Goal: Transaction & Acquisition: Download file/media

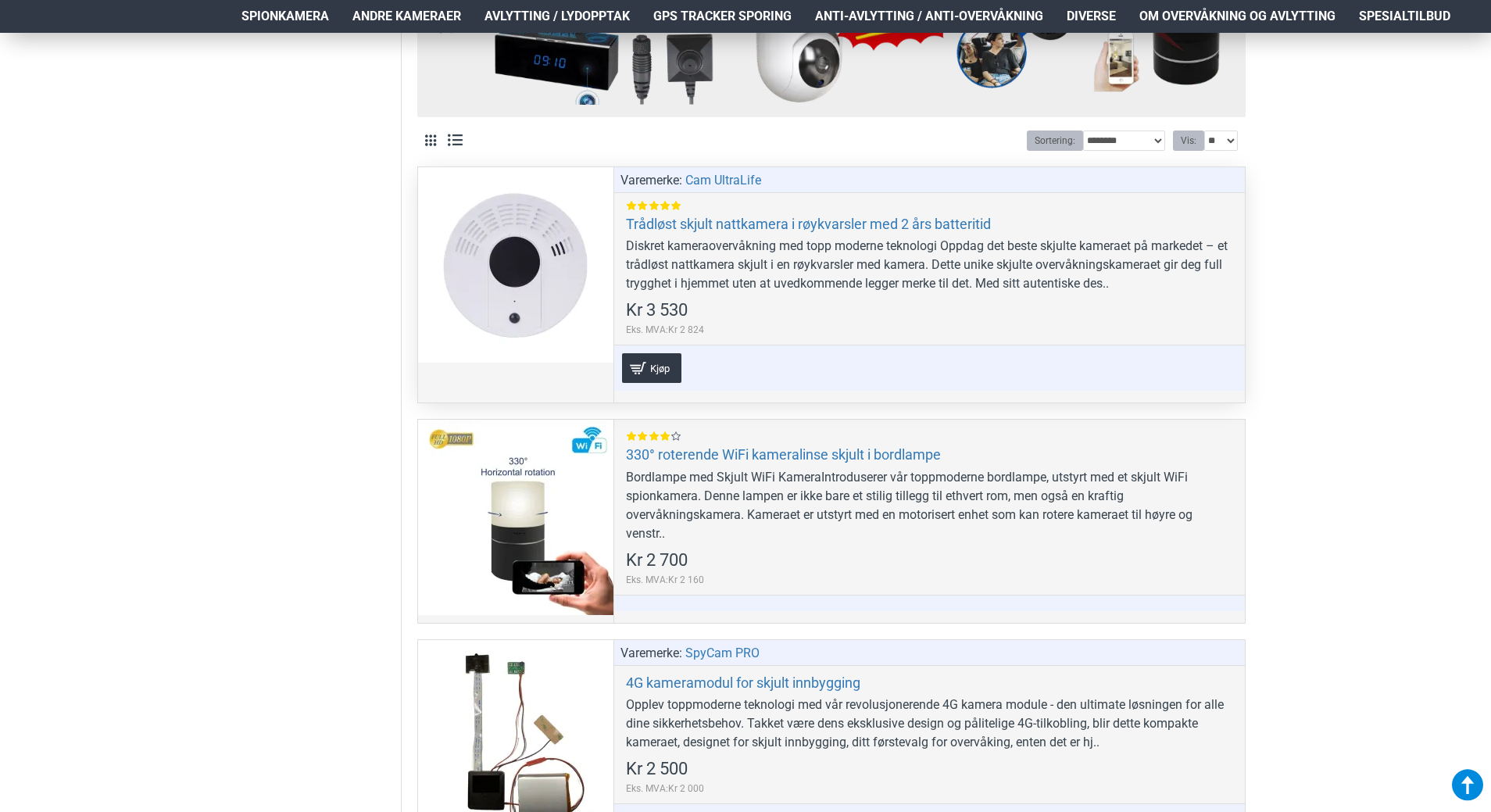
scroll to position [703, 0]
click at [646, 228] on link "Trådløst skjult nattkamera i røykvarsler med 2 års batteritid" at bounding box center [809, 225] width 365 height 18
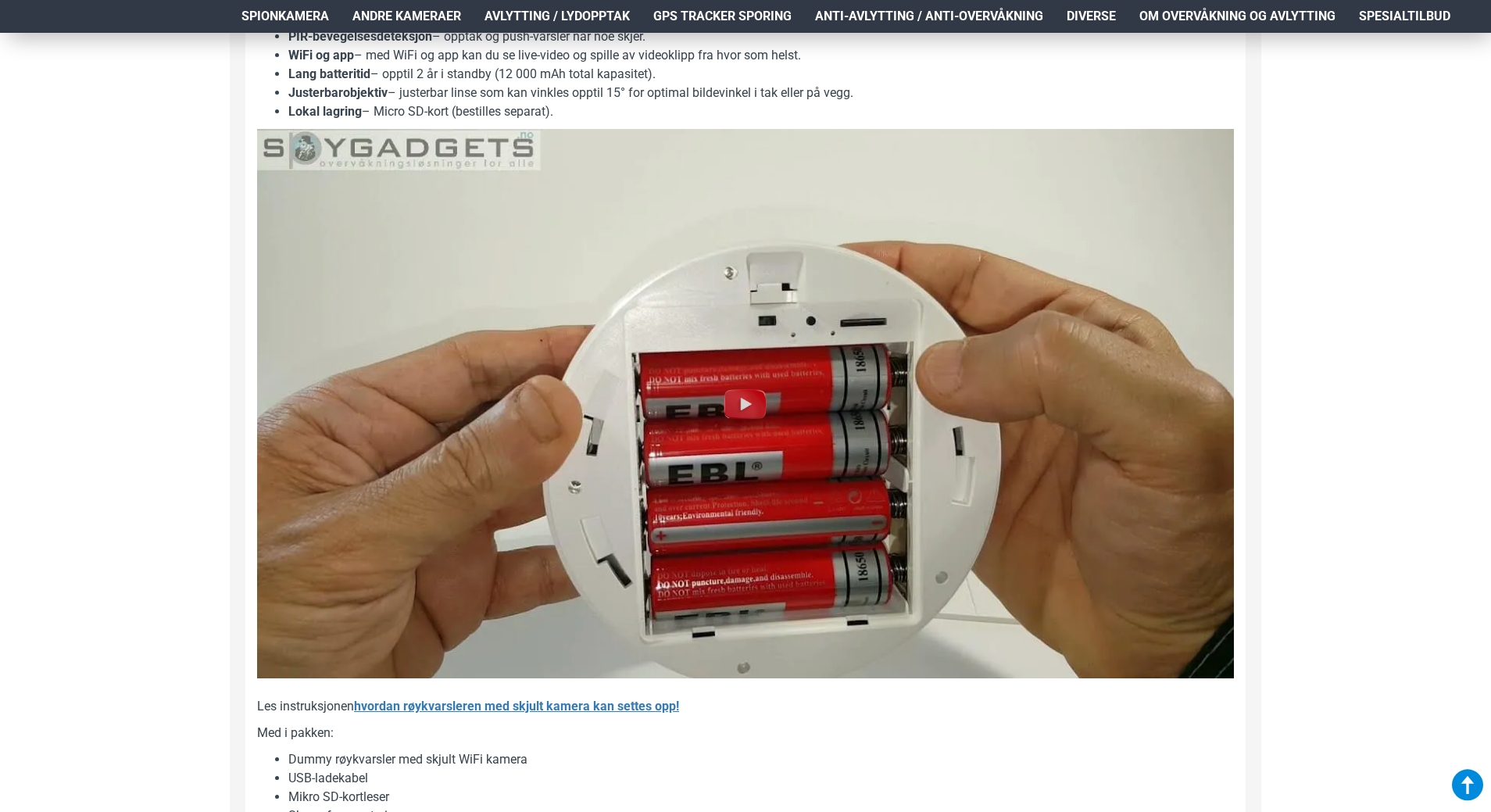
scroll to position [1484, 0]
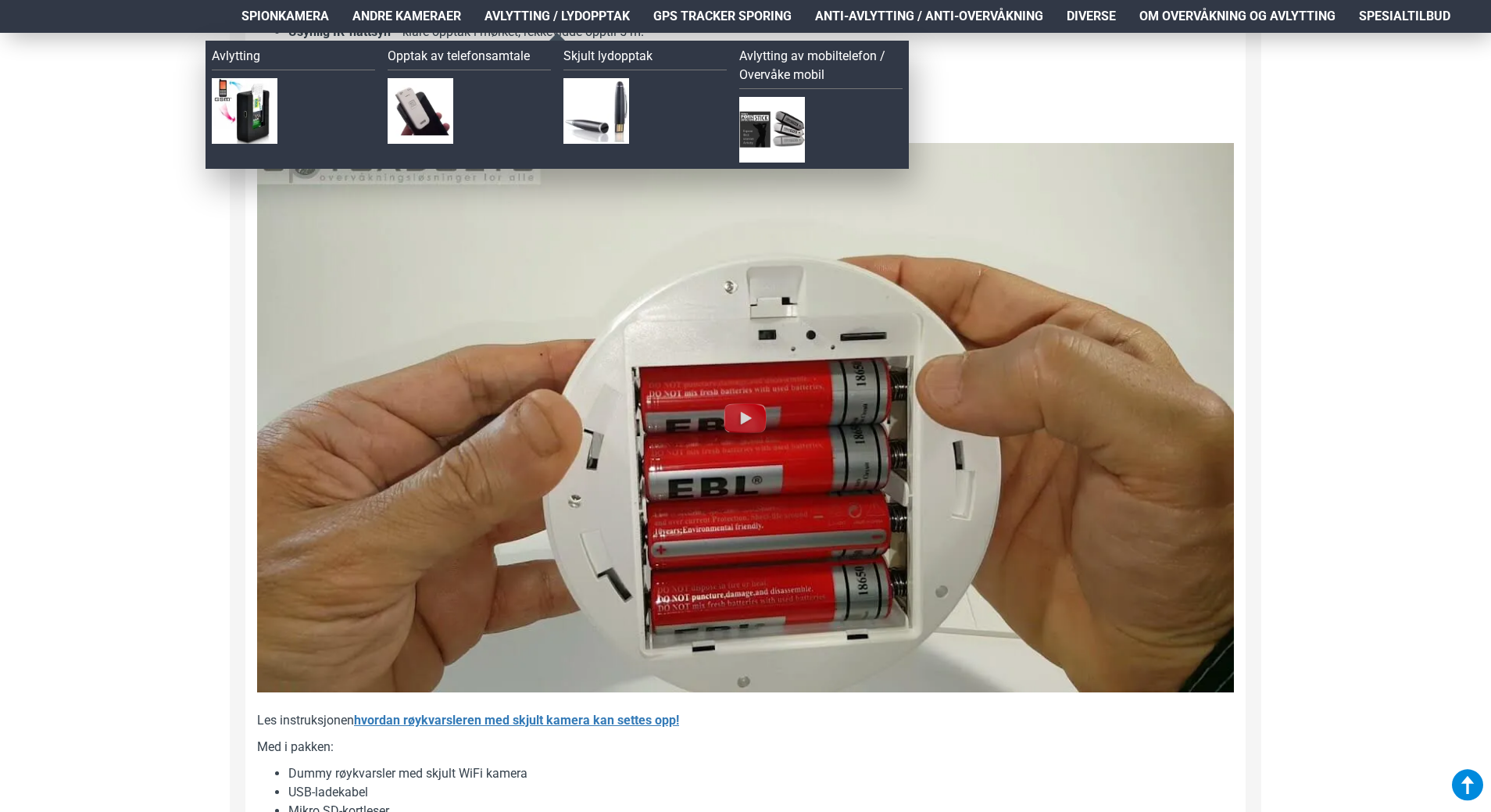
click at [576, 8] on span "Avlytting / Lydopptak" at bounding box center [557, 17] width 146 height 18
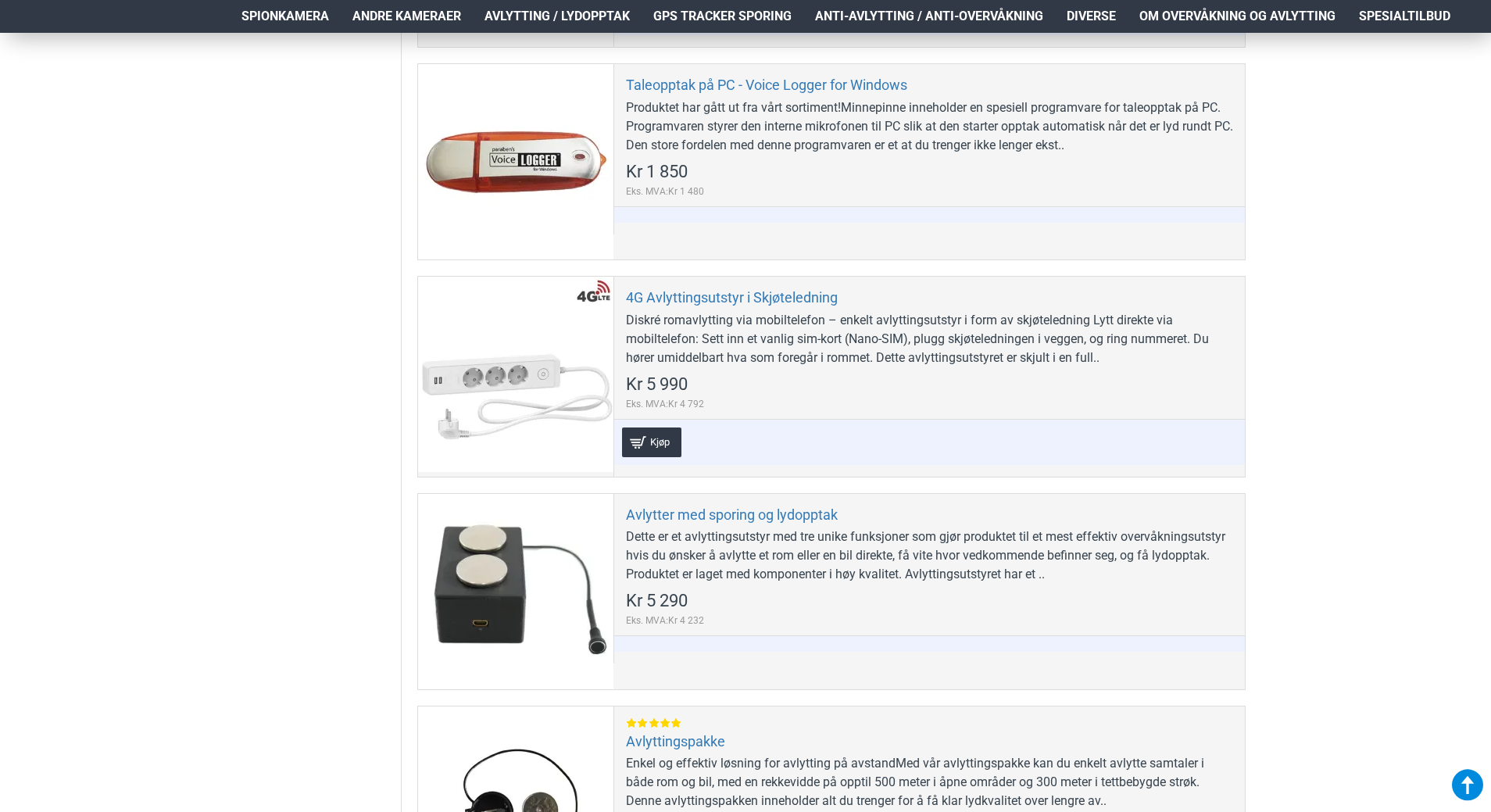
scroll to position [781, 0]
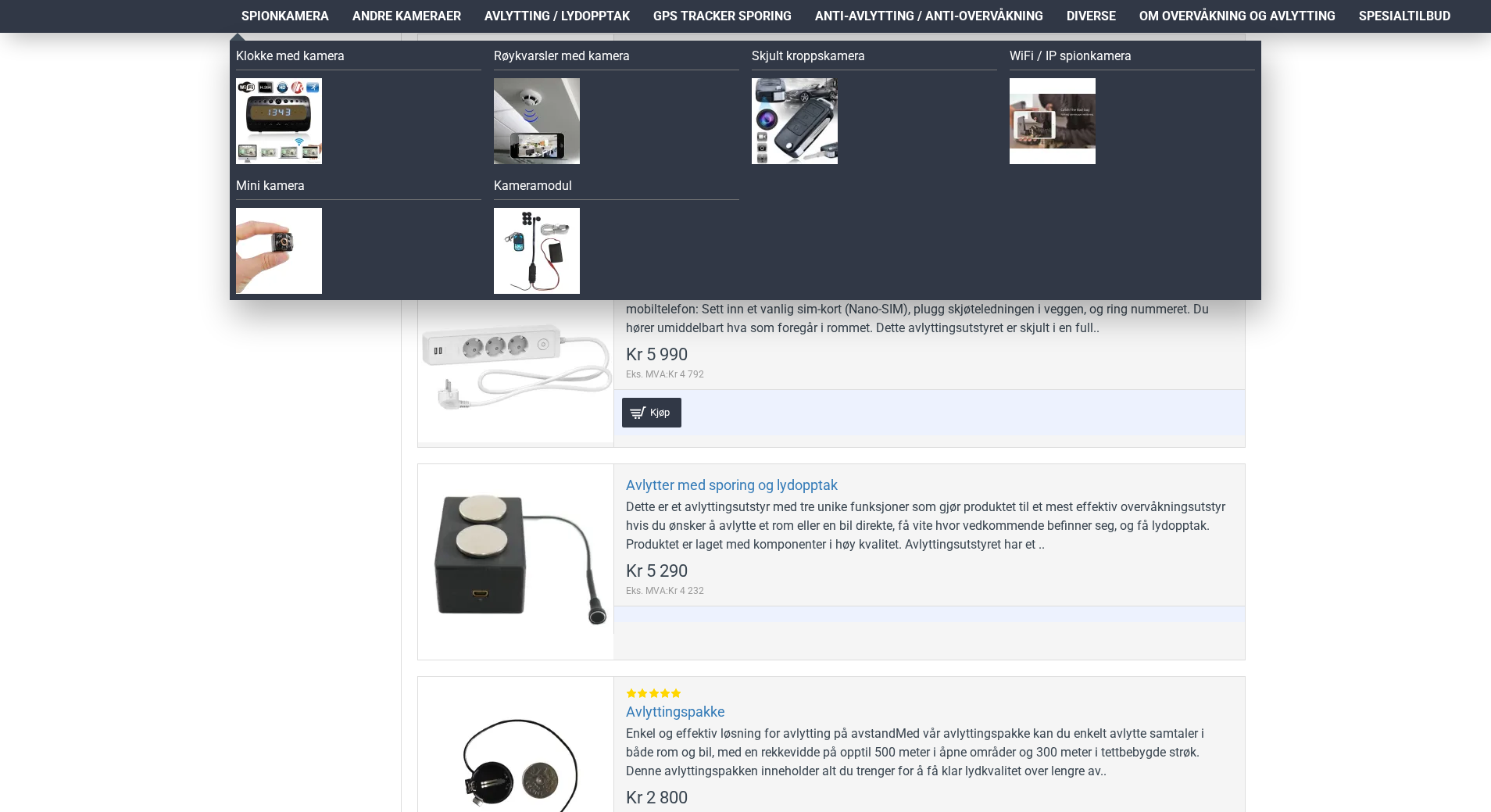
click at [262, 10] on span "Spionkamera" at bounding box center [285, 17] width 87 height 18
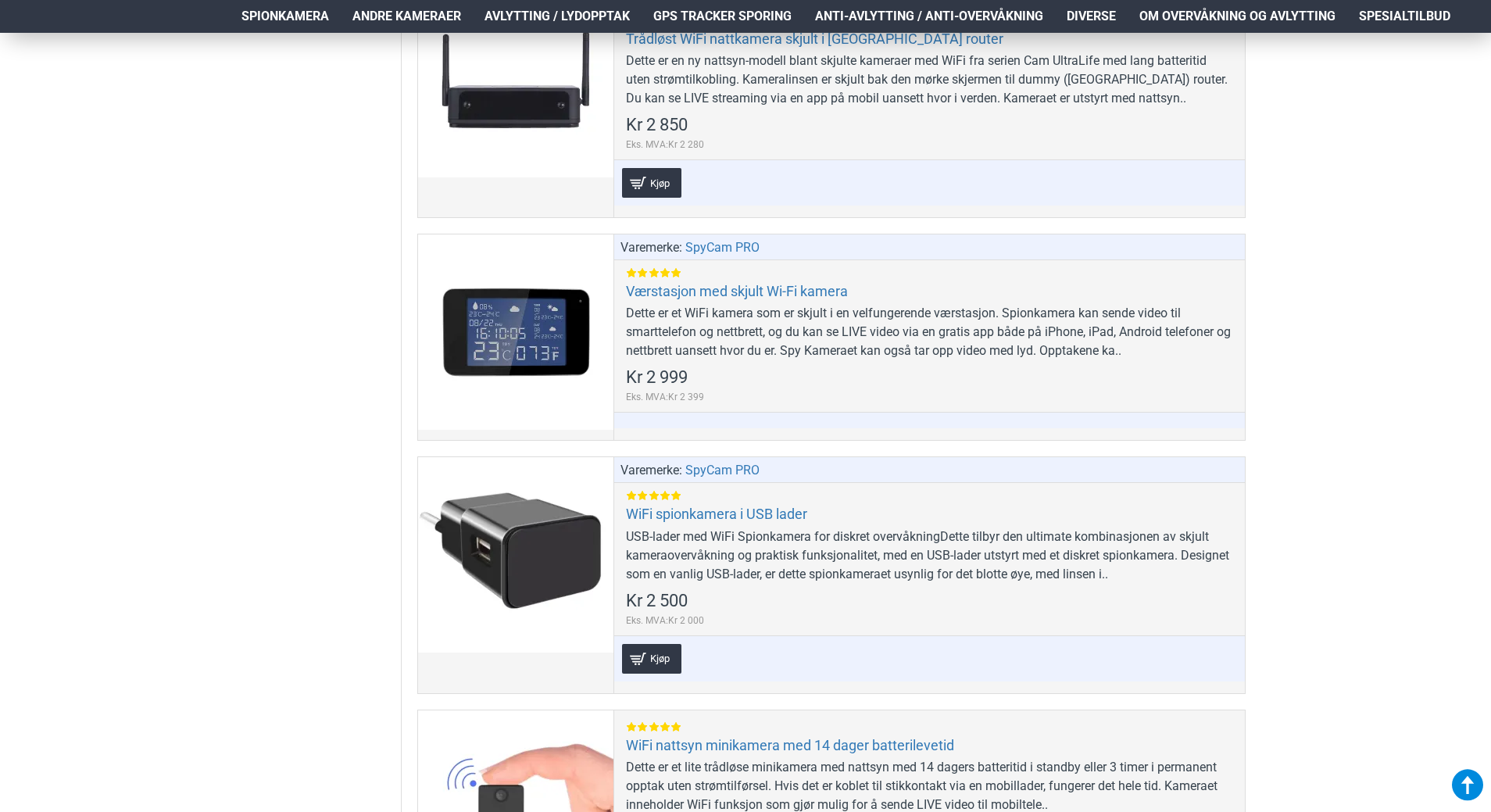
scroll to position [9061, 0]
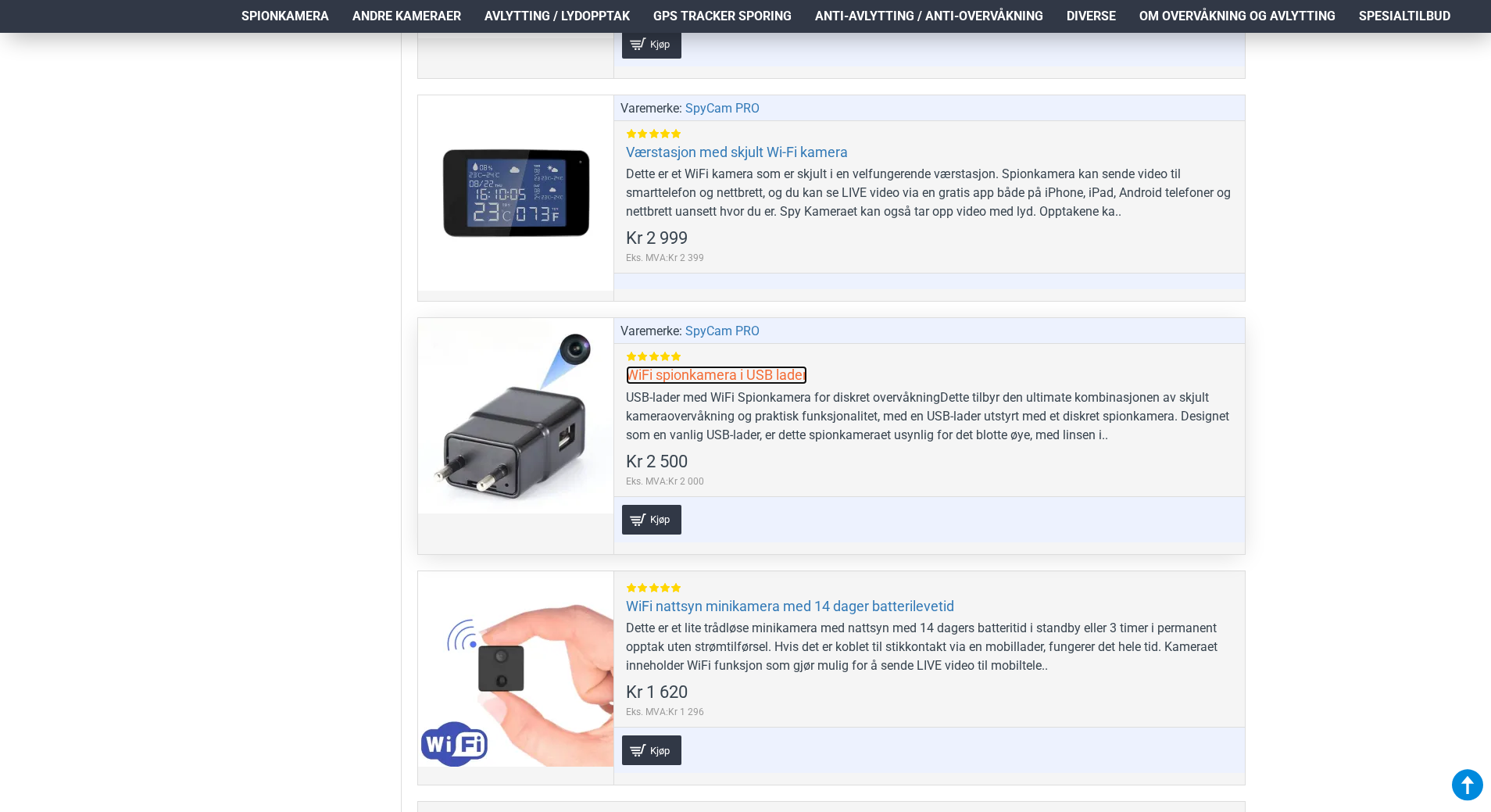
click at [766, 381] on link "WiFi spionkamera i USB lader" at bounding box center [716, 375] width 181 height 18
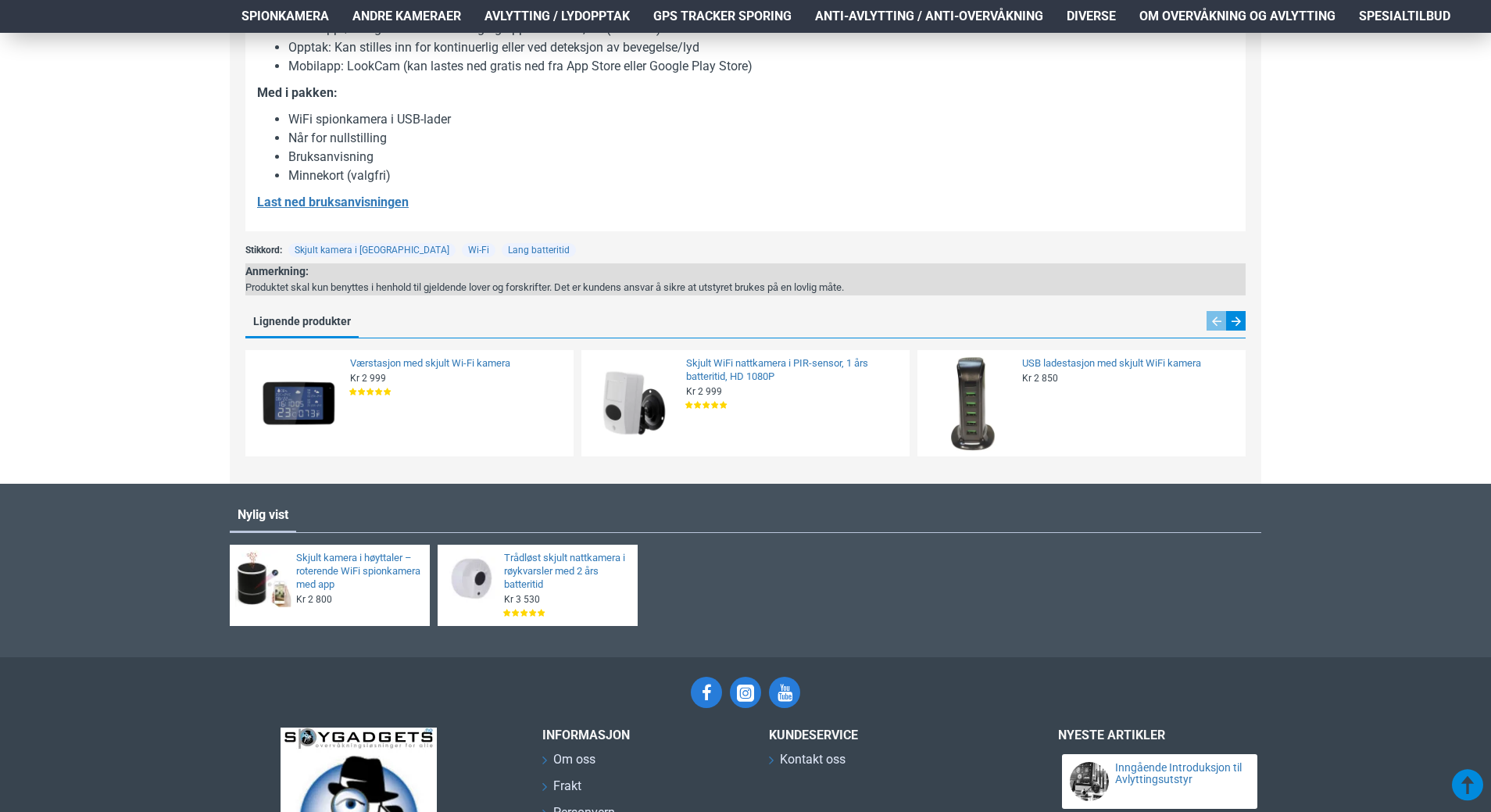
scroll to position [1094, 0]
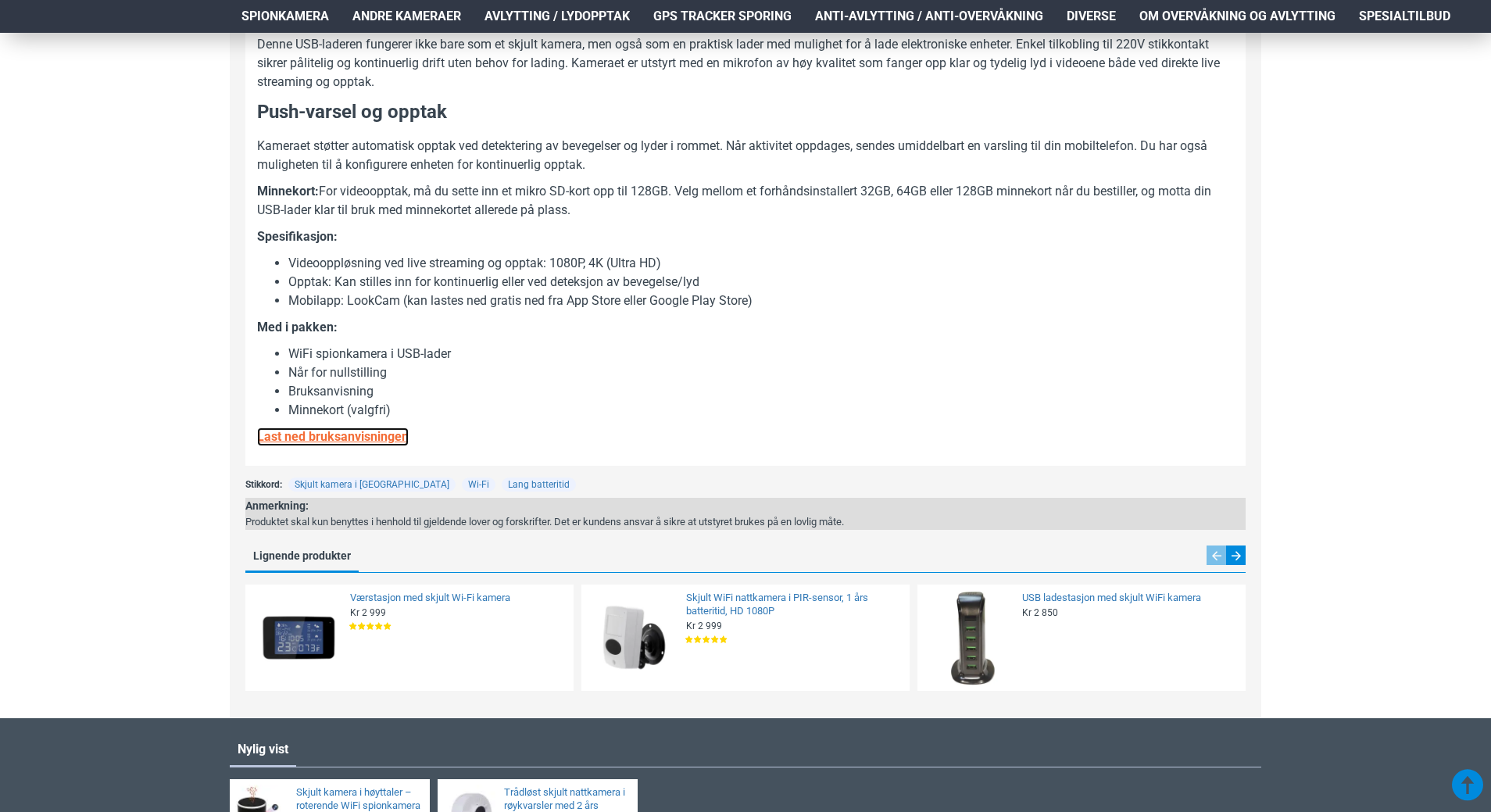
click at [384, 441] on u "Last ned bruksanvisningen" at bounding box center [332, 436] width 152 height 15
